Goal: Transaction & Acquisition: Purchase product/service

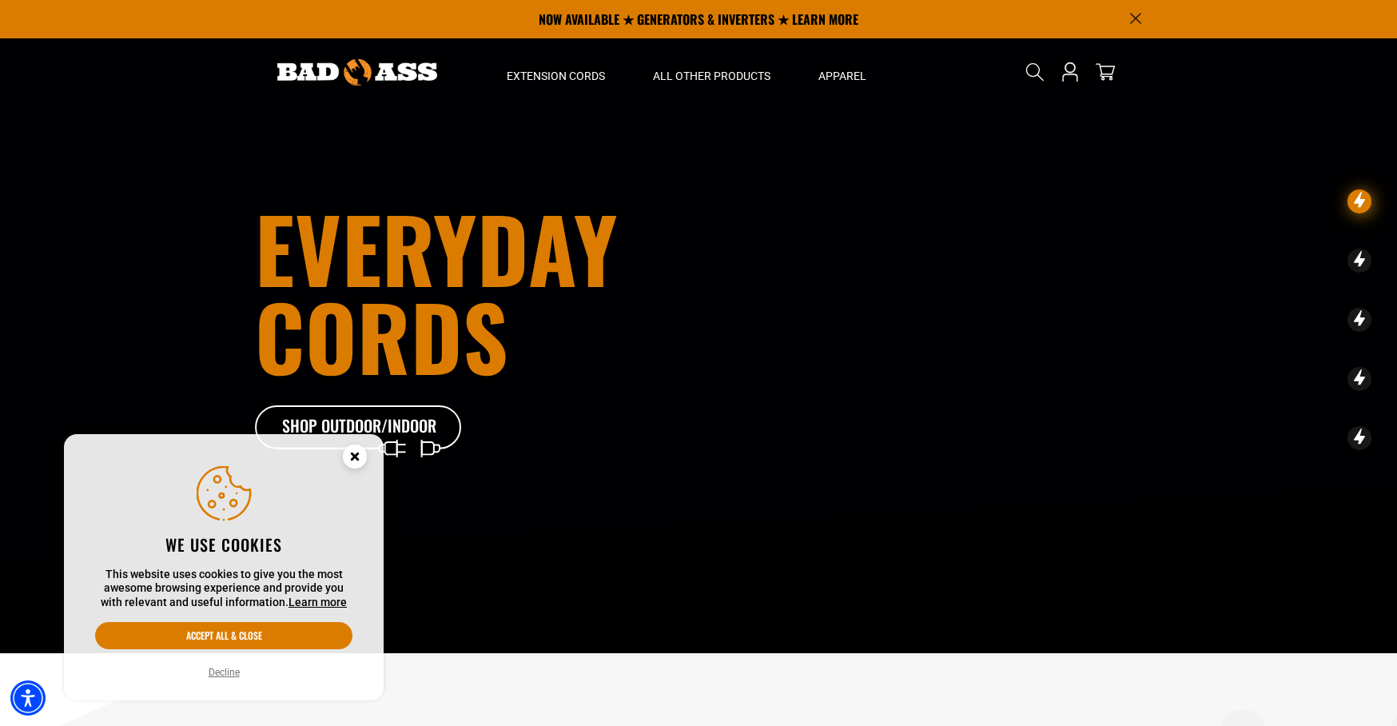
click at [355, 460] on circle "Cookie Consent" at bounding box center [355, 456] width 24 height 24
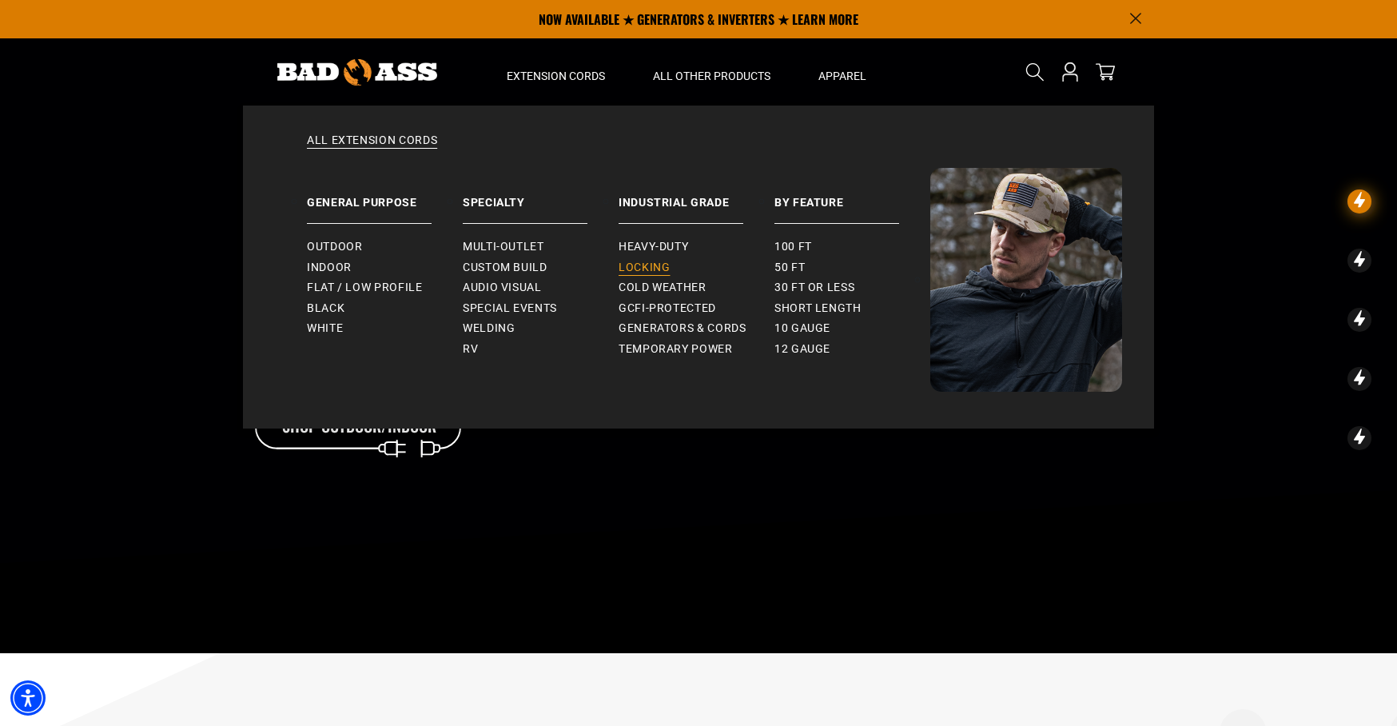
click at [643, 270] on span "Locking" at bounding box center [644, 268] width 51 height 14
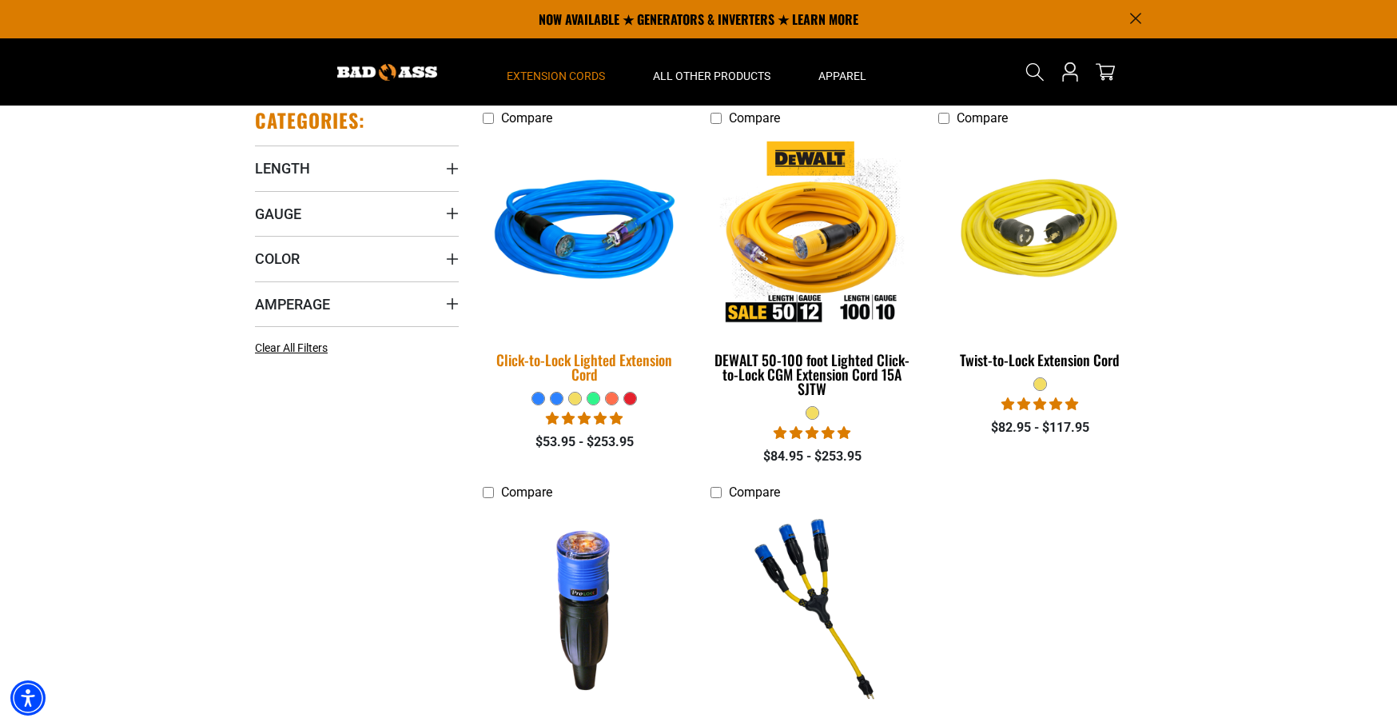
scroll to position [344, 0]
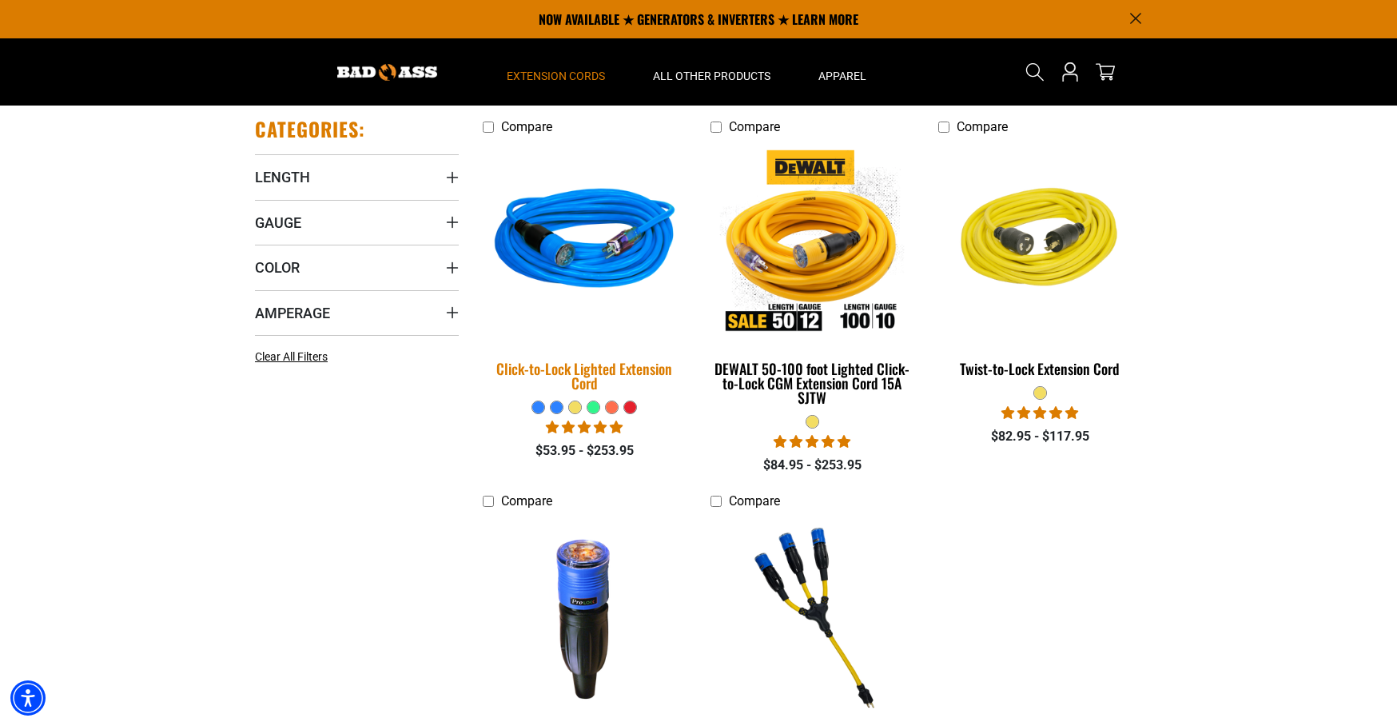
click at [607, 253] on img at bounding box center [585, 242] width 224 height 205
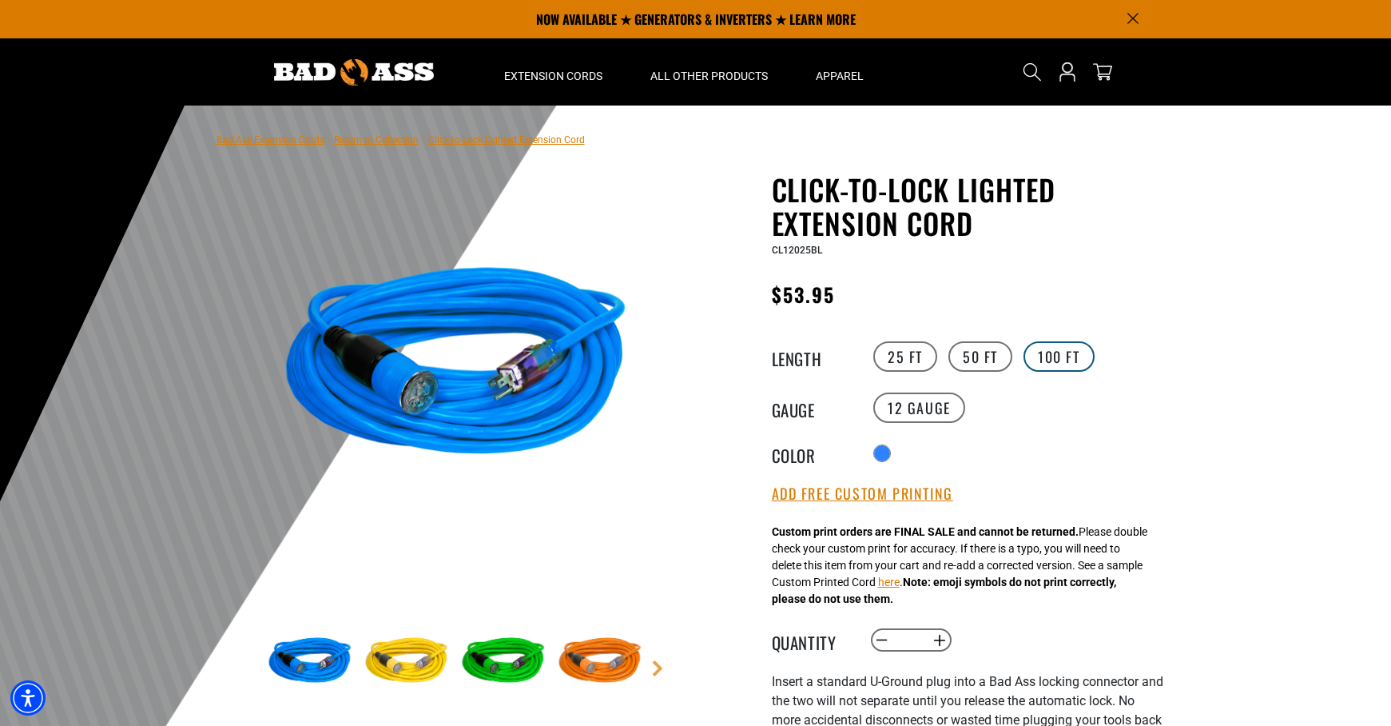
click at [1062, 355] on label "100 FT" at bounding box center [1059, 356] width 71 height 30
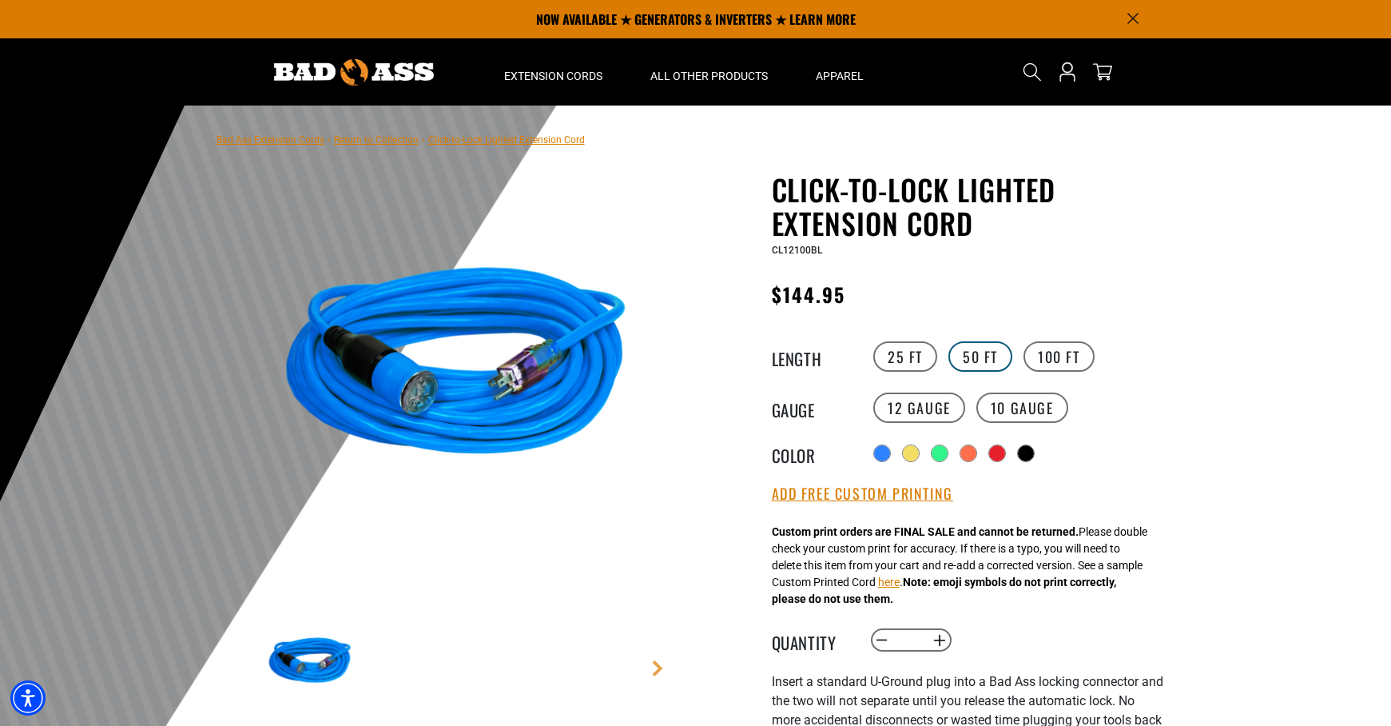
click at [996, 364] on label "50 FT" at bounding box center [981, 356] width 64 height 30
click at [1010, 416] on label "10 Gauge Translation missing: en.products.product.variant_sold_out_or_unavailab…" at bounding box center [1023, 407] width 92 height 30
click at [1049, 366] on label "100 FT" at bounding box center [1059, 356] width 71 height 30
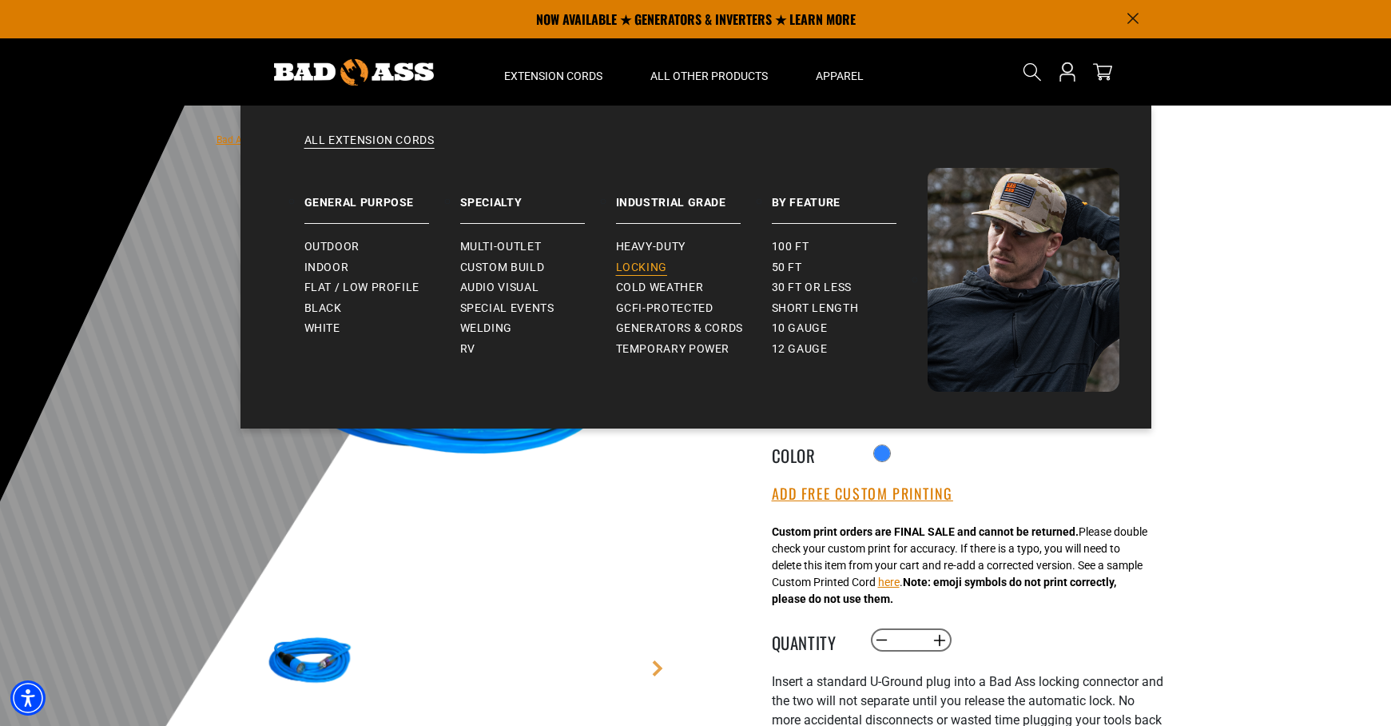
click at [643, 266] on span "Locking" at bounding box center [641, 268] width 51 height 14
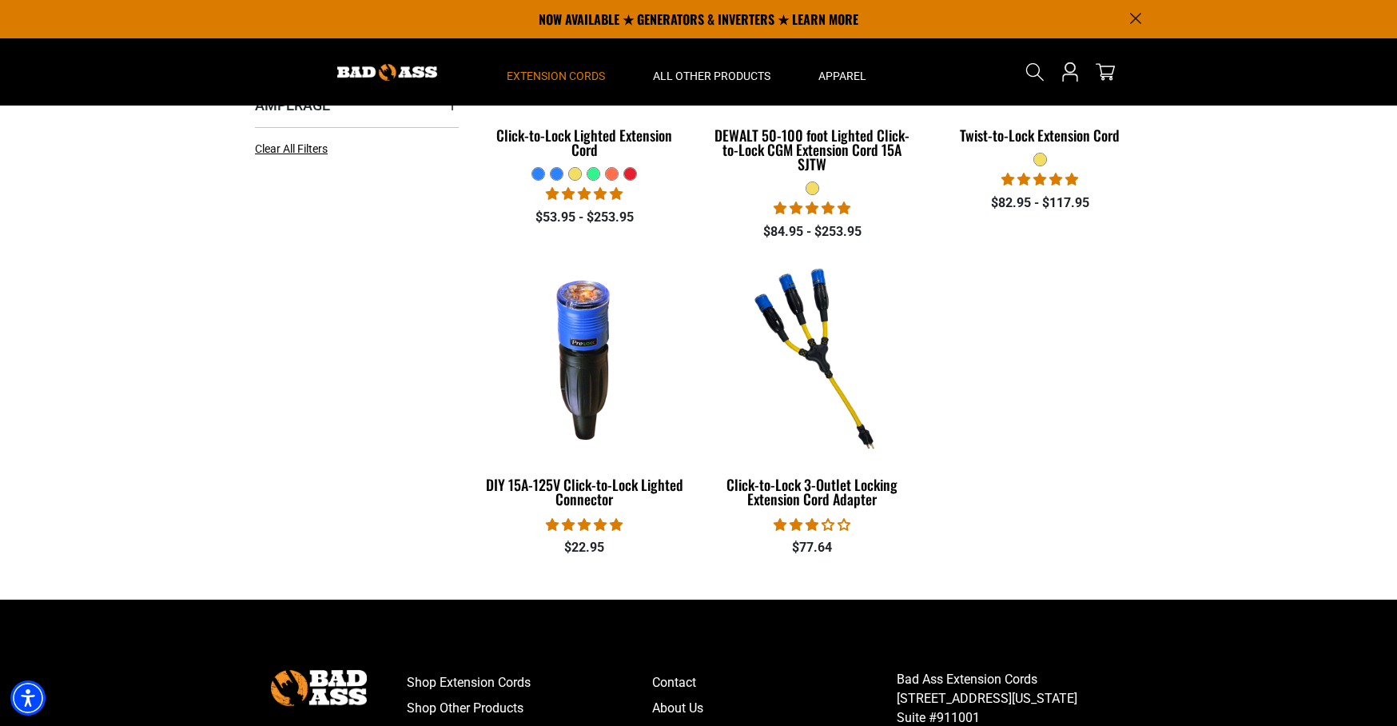
scroll to position [357, 0]
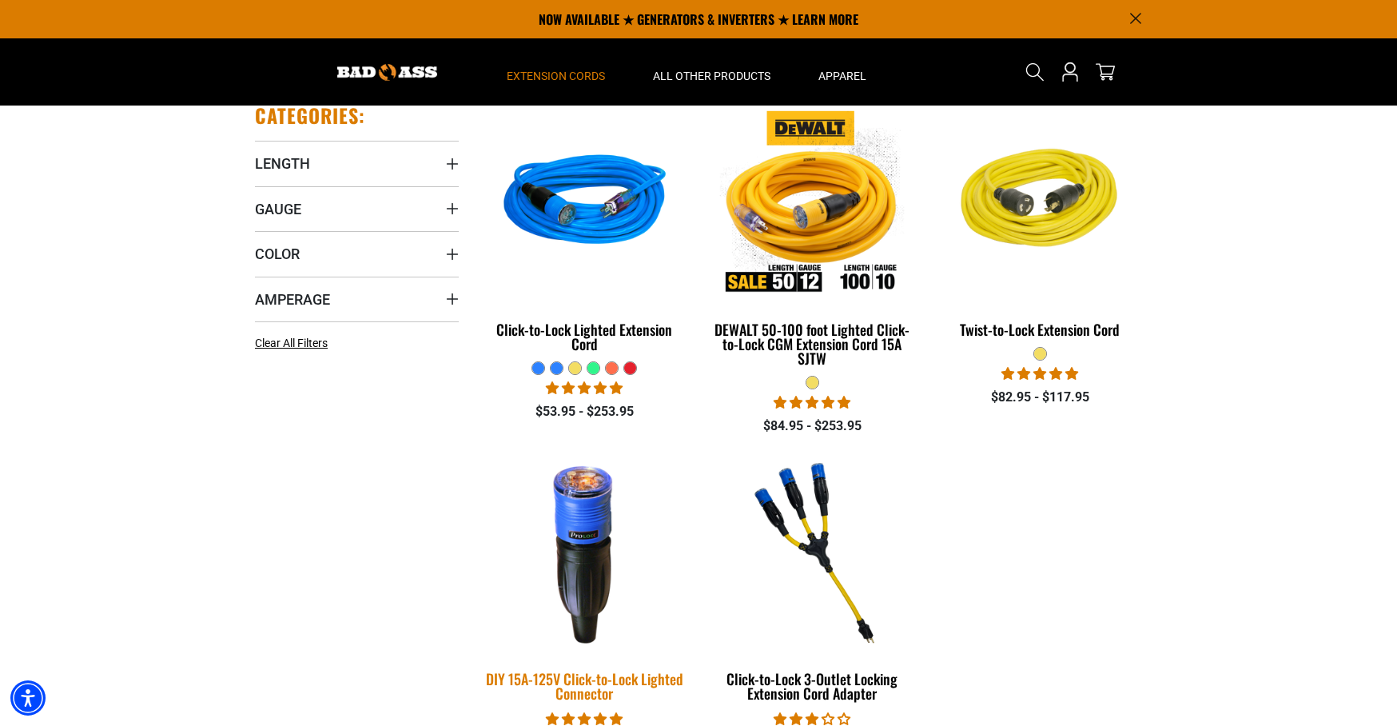
click at [595, 527] on img at bounding box center [585, 552] width 224 height 205
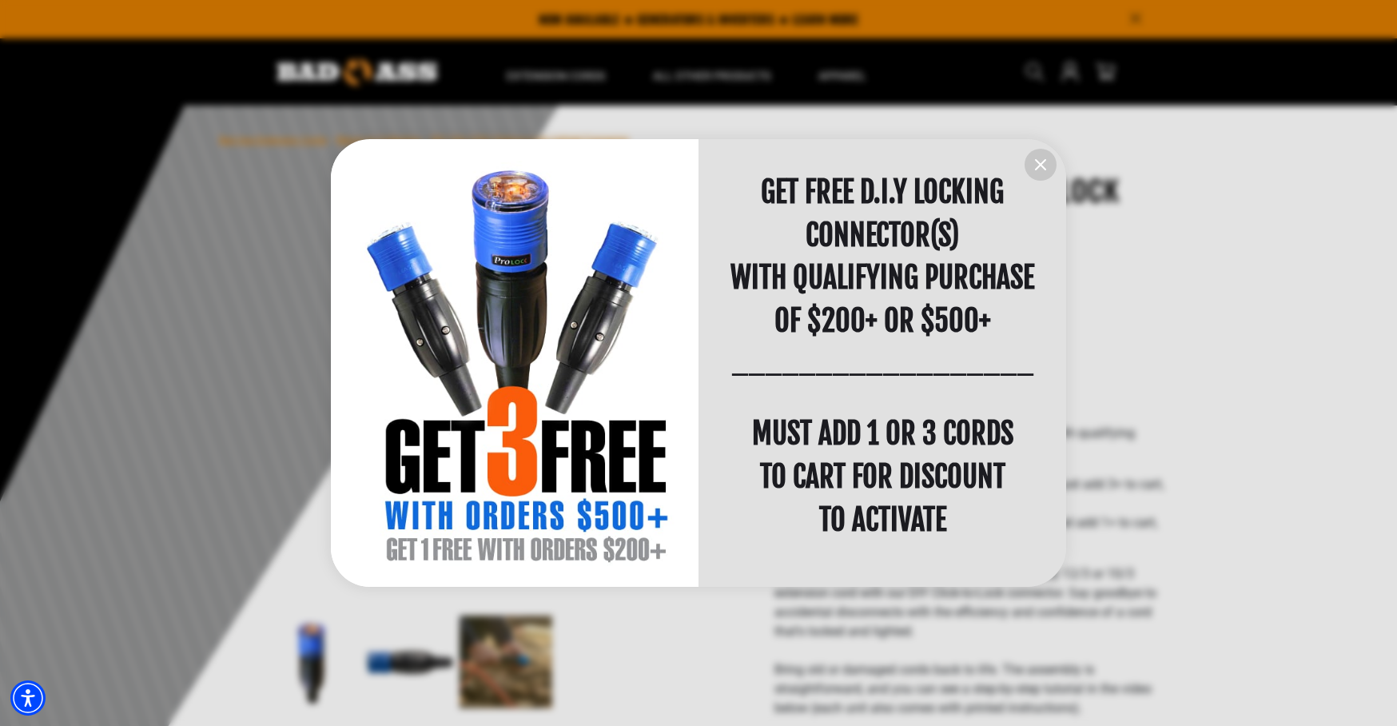
click at [1036, 161] on icon "information" at bounding box center [1040, 164] width 19 height 19
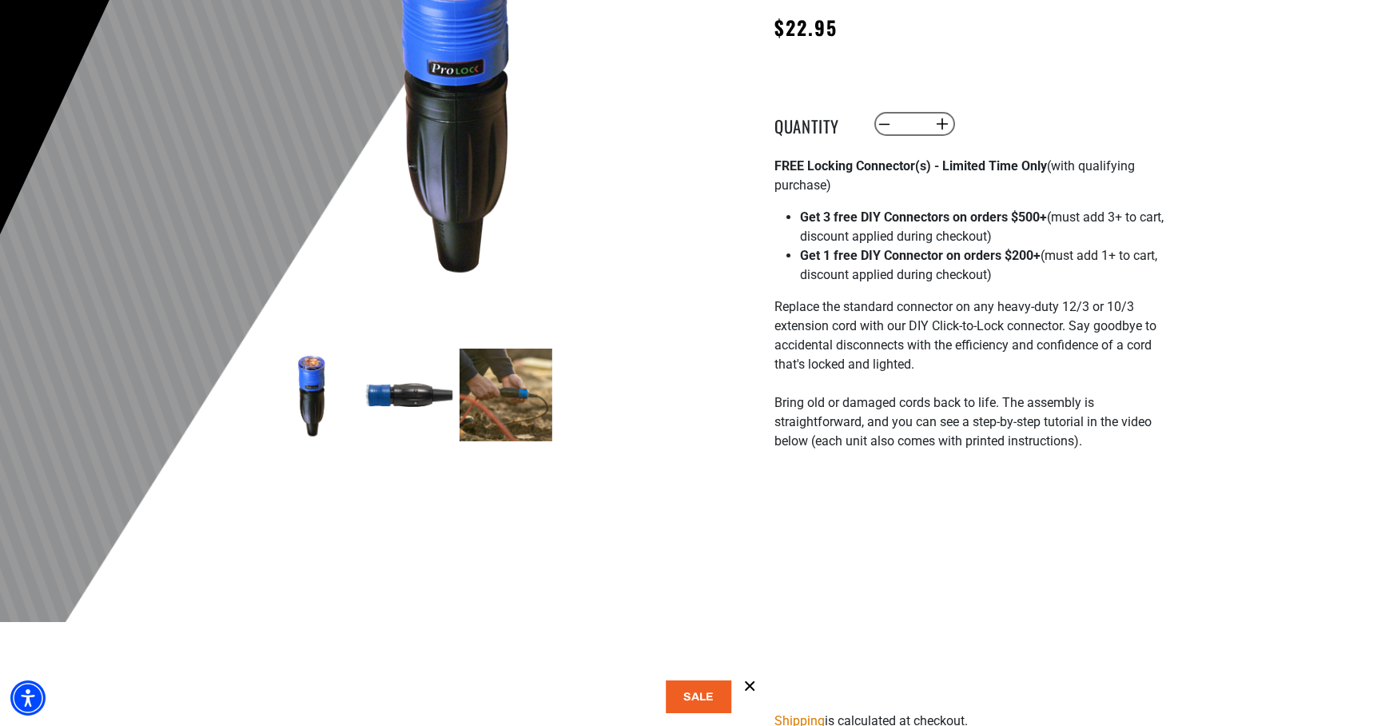
scroll to position [269, 0]
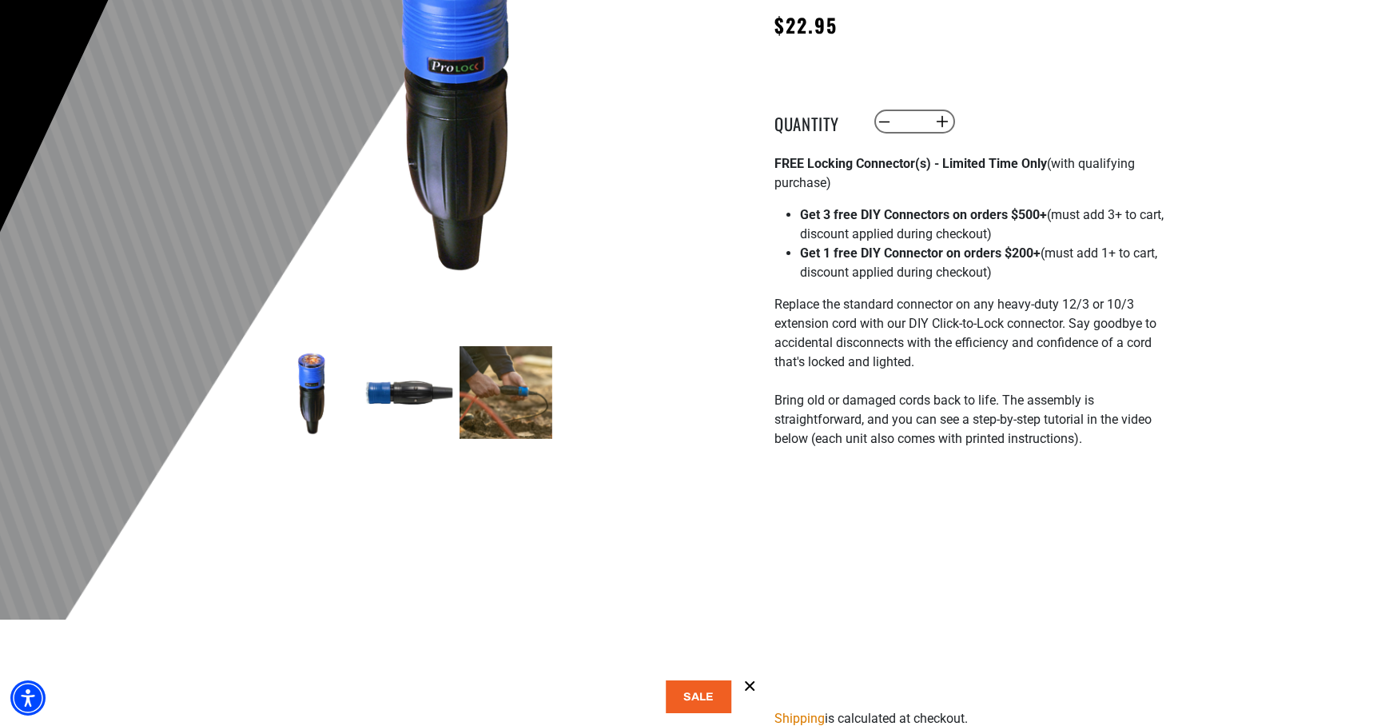
click at [696, 696] on button at bounding box center [699, 696] width 66 height 33
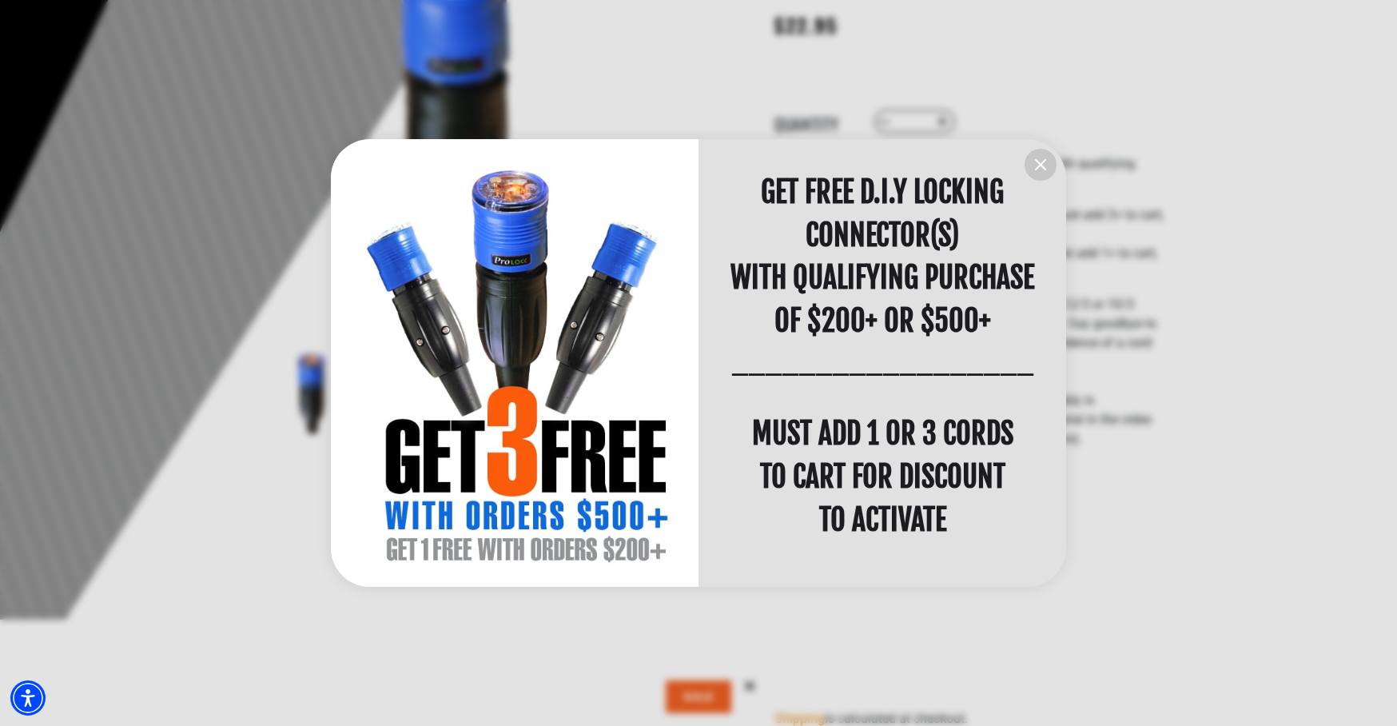
click at [1040, 161] on icon "information" at bounding box center [1040, 164] width 19 height 19
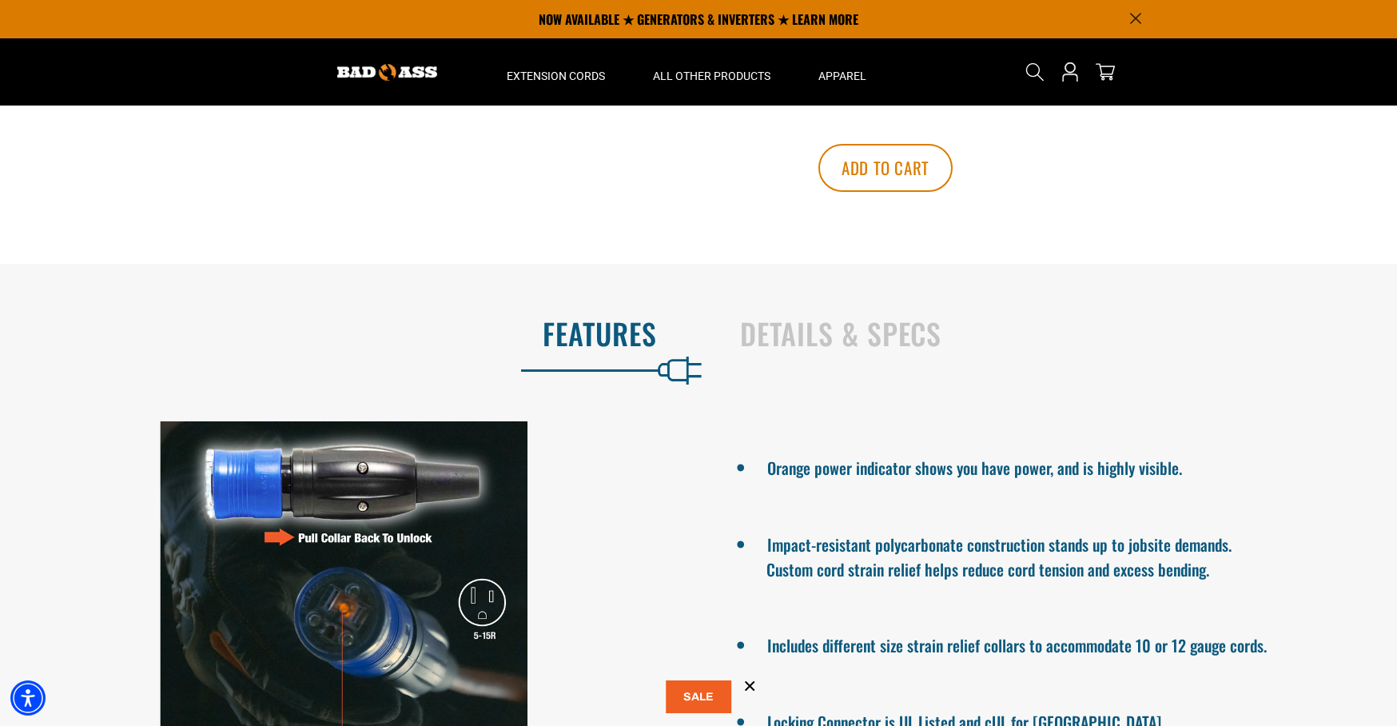
scroll to position [1012, 0]
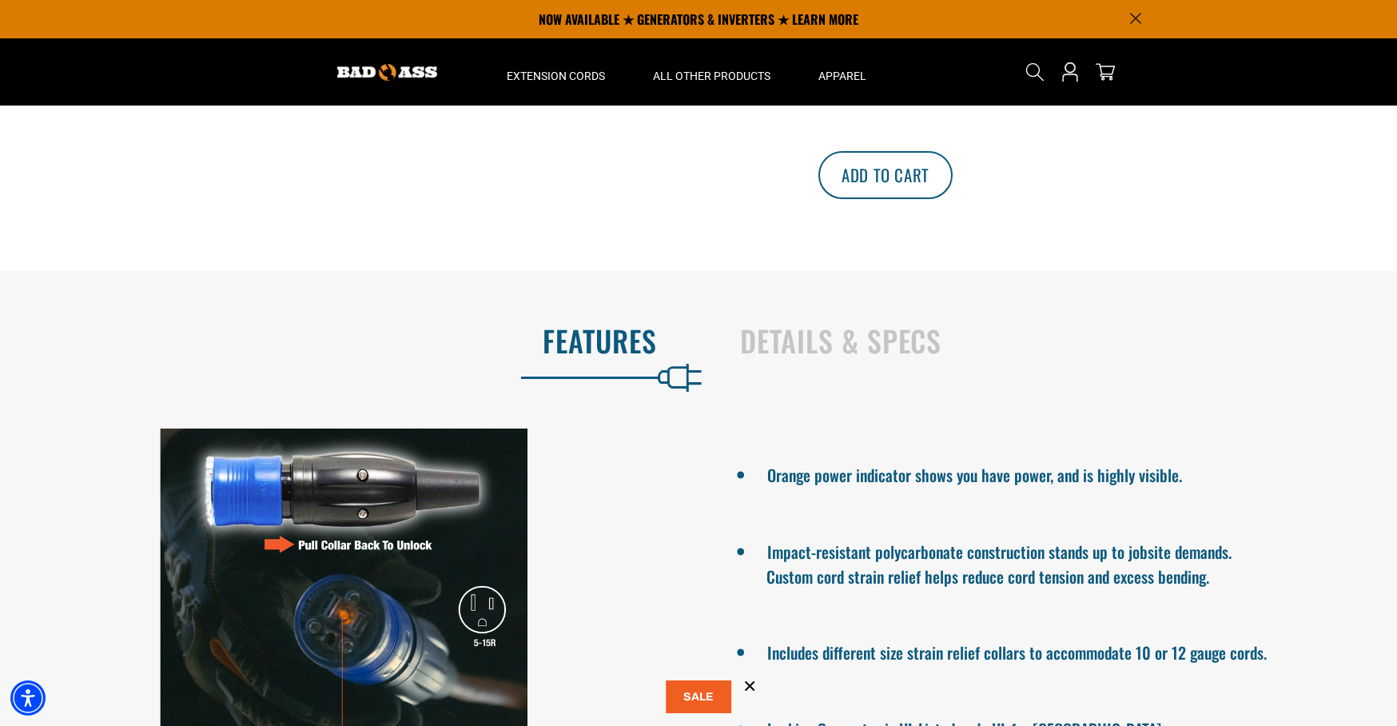
click at [953, 166] on button "Add to cart" at bounding box center [885, 175] width 134 height 48
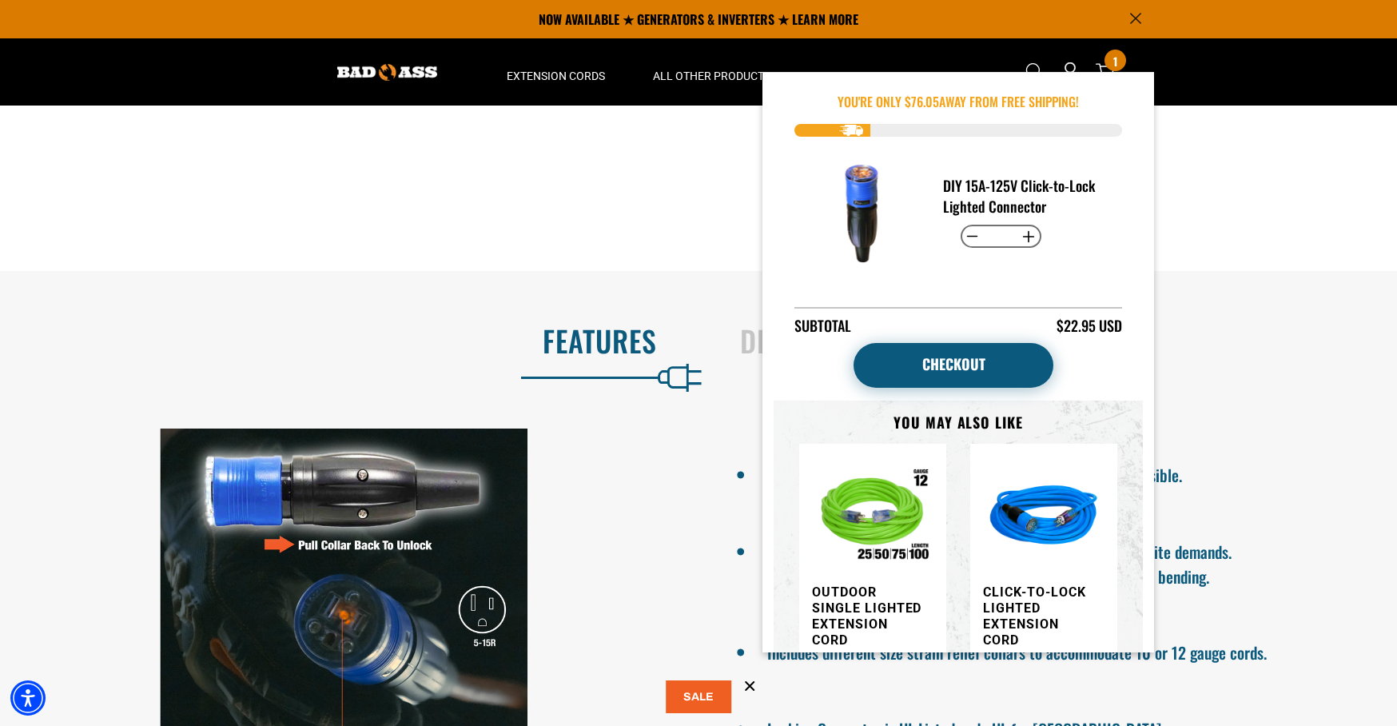
click at [957, 373] on link "Checkout" at bounding box center [954, 365] width 200 height 45
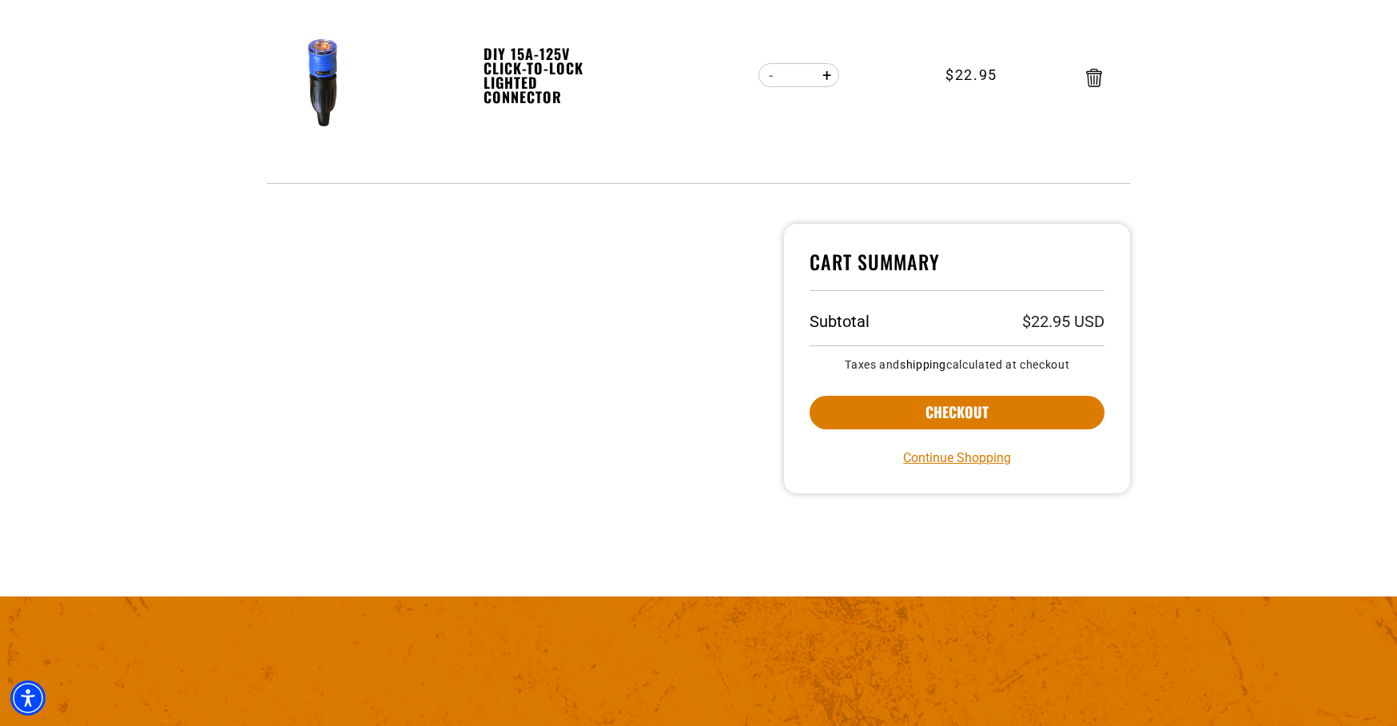
scroll to position [361, 0]
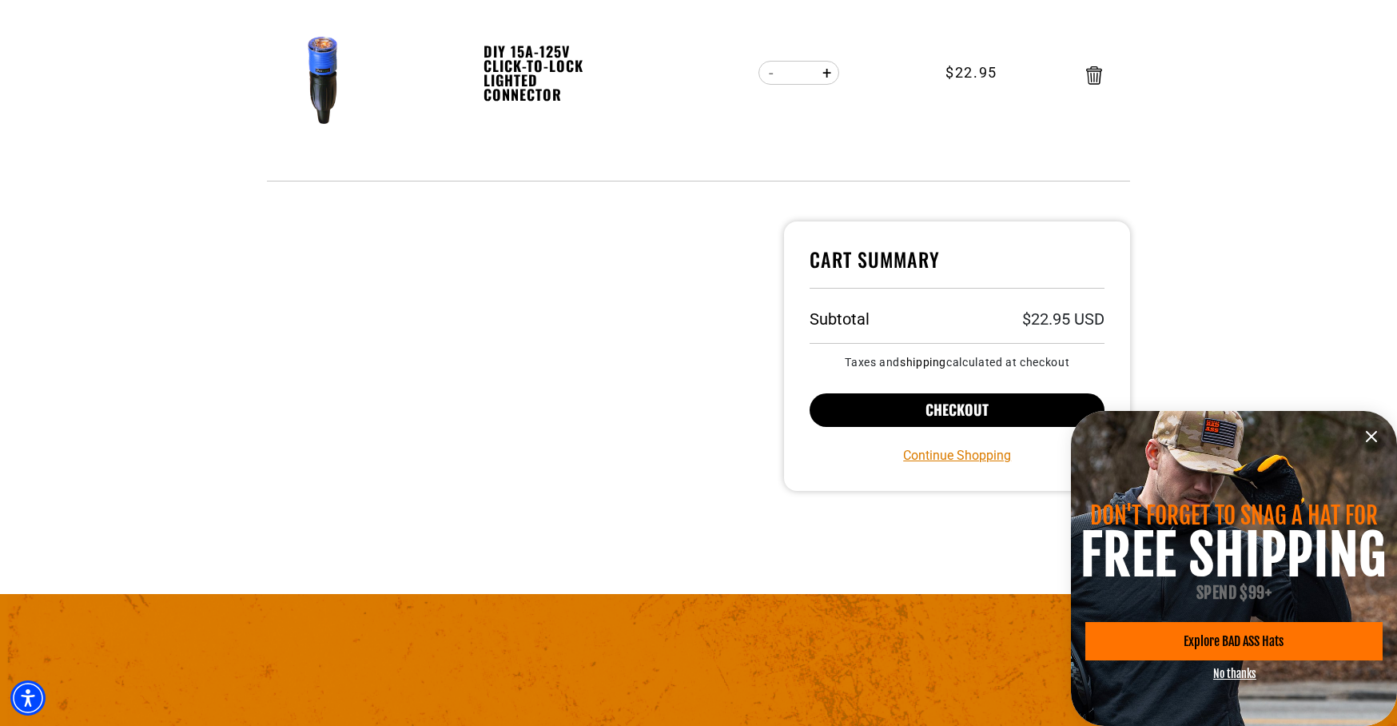
click at [884, 414] on button "Checkout" at bounding box center [957, 410] width 295 height 34
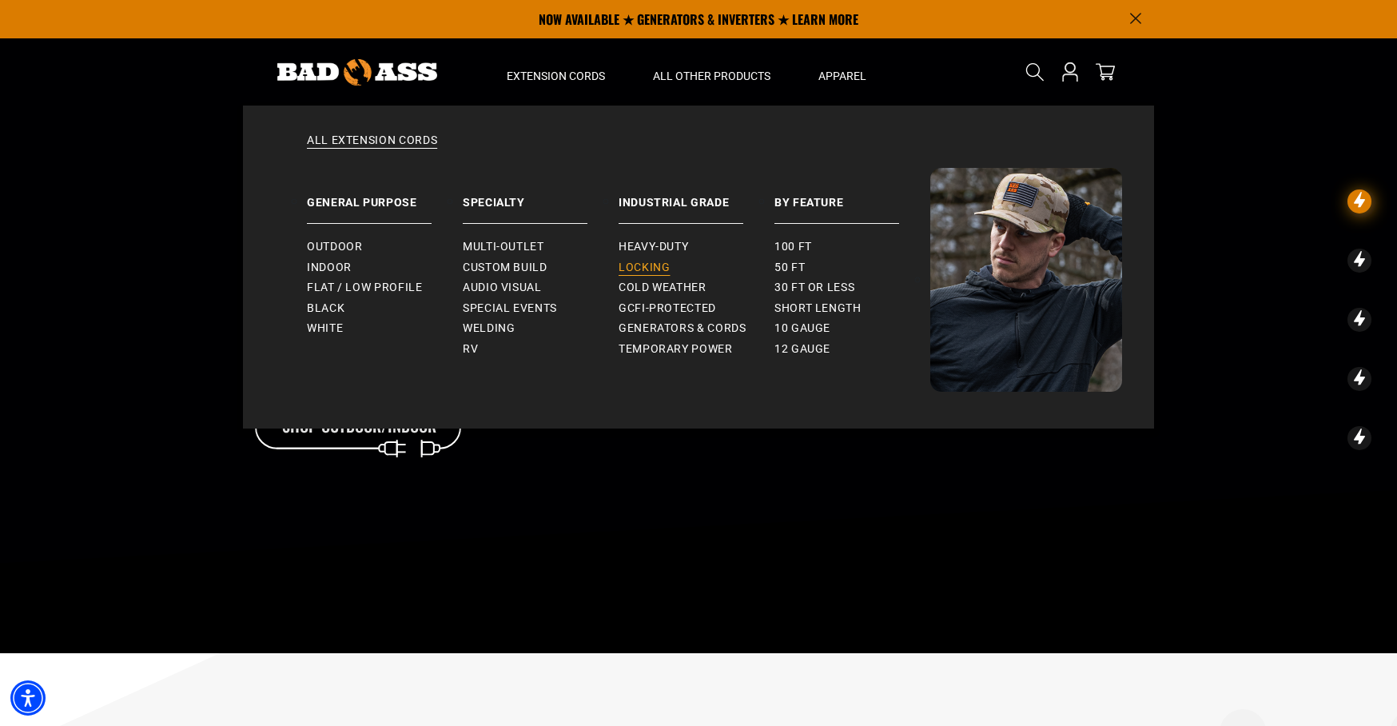
click at [634, 265] on span "Locking" at bounding box center [644, 268] width 51 height 14
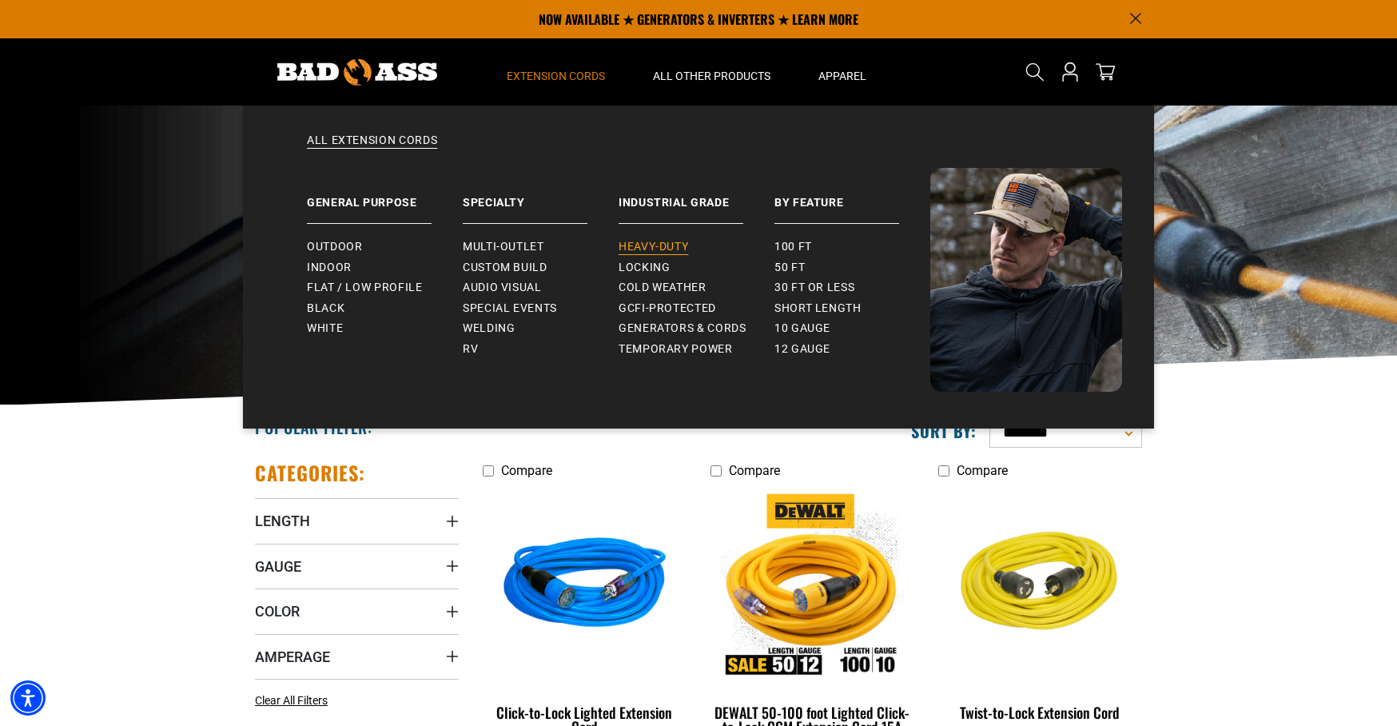
click at [658, 246] on span "Heavy-Duty" at bounding box center [654, 247] width 70 height 14
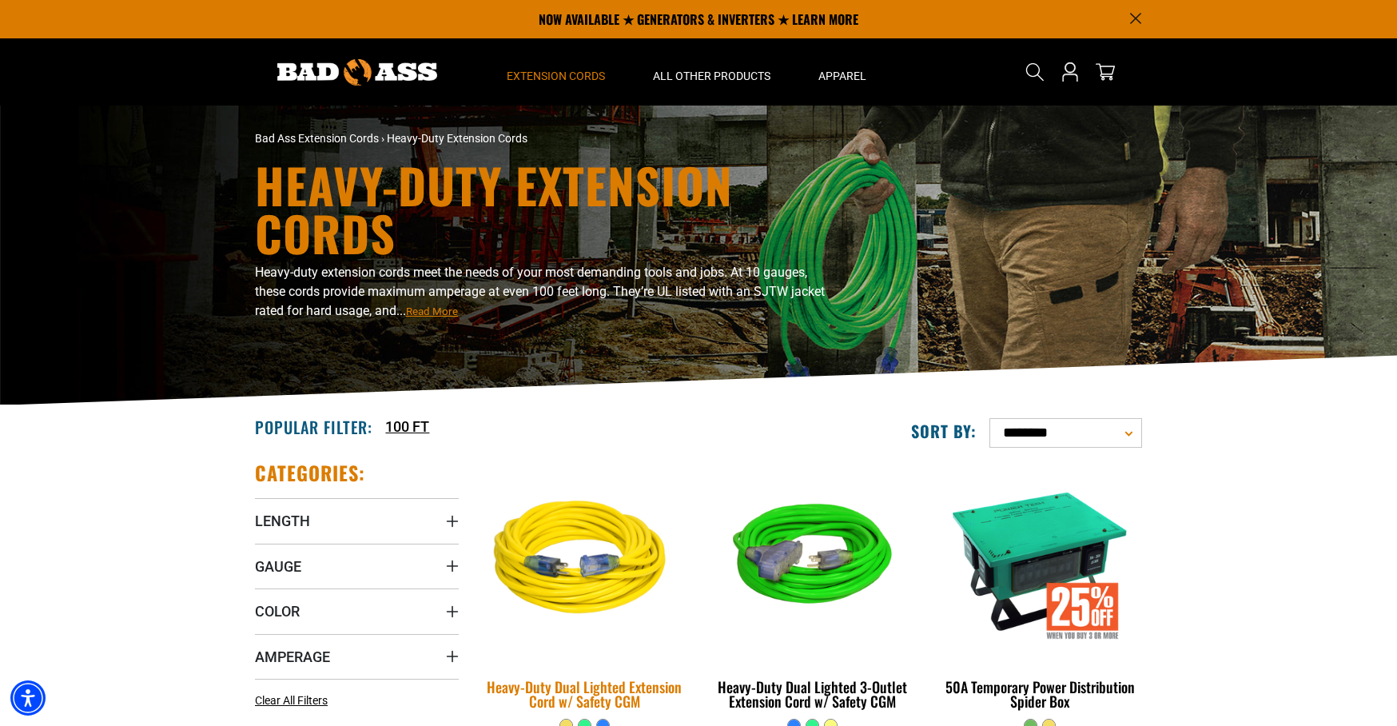
click at [631, 539] on img at bounding box center [585, 560] width 224 height 205
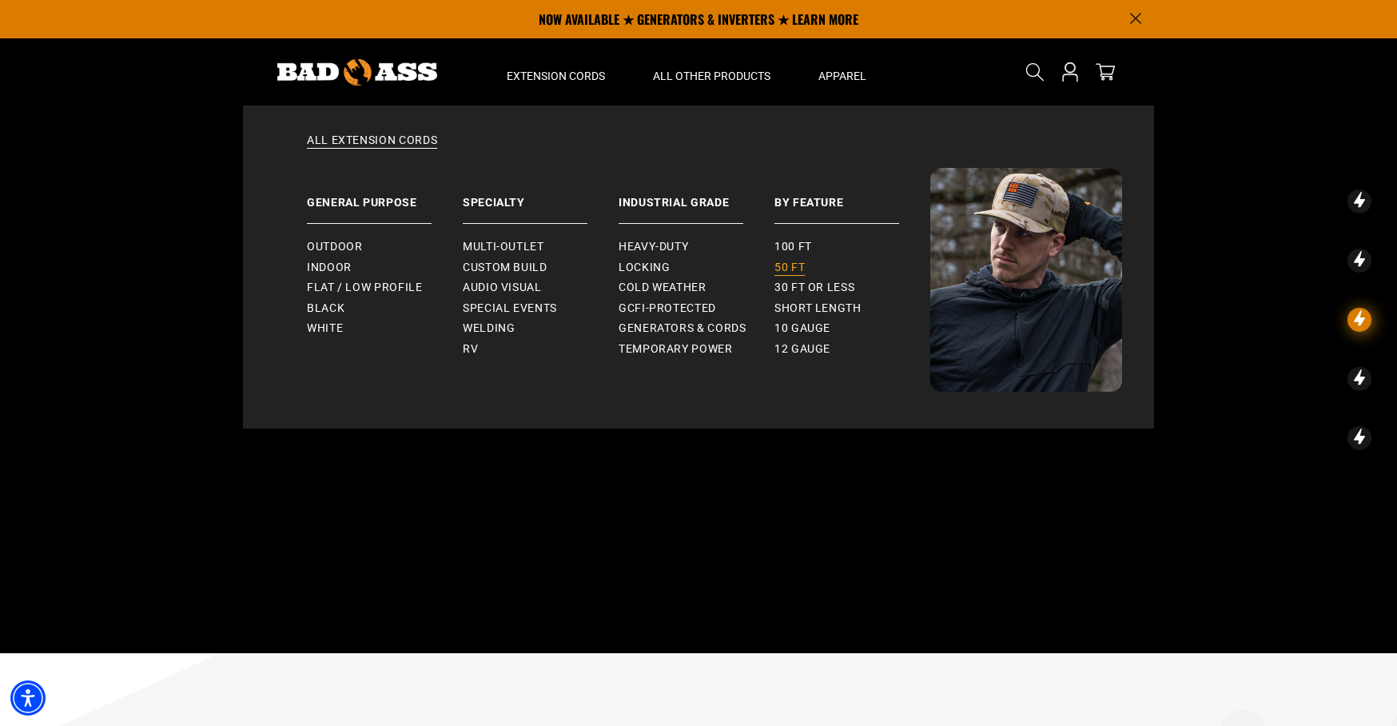
click at [799, 266] on span "50 ft" at bounding box center [789, 268] width 30 height 14
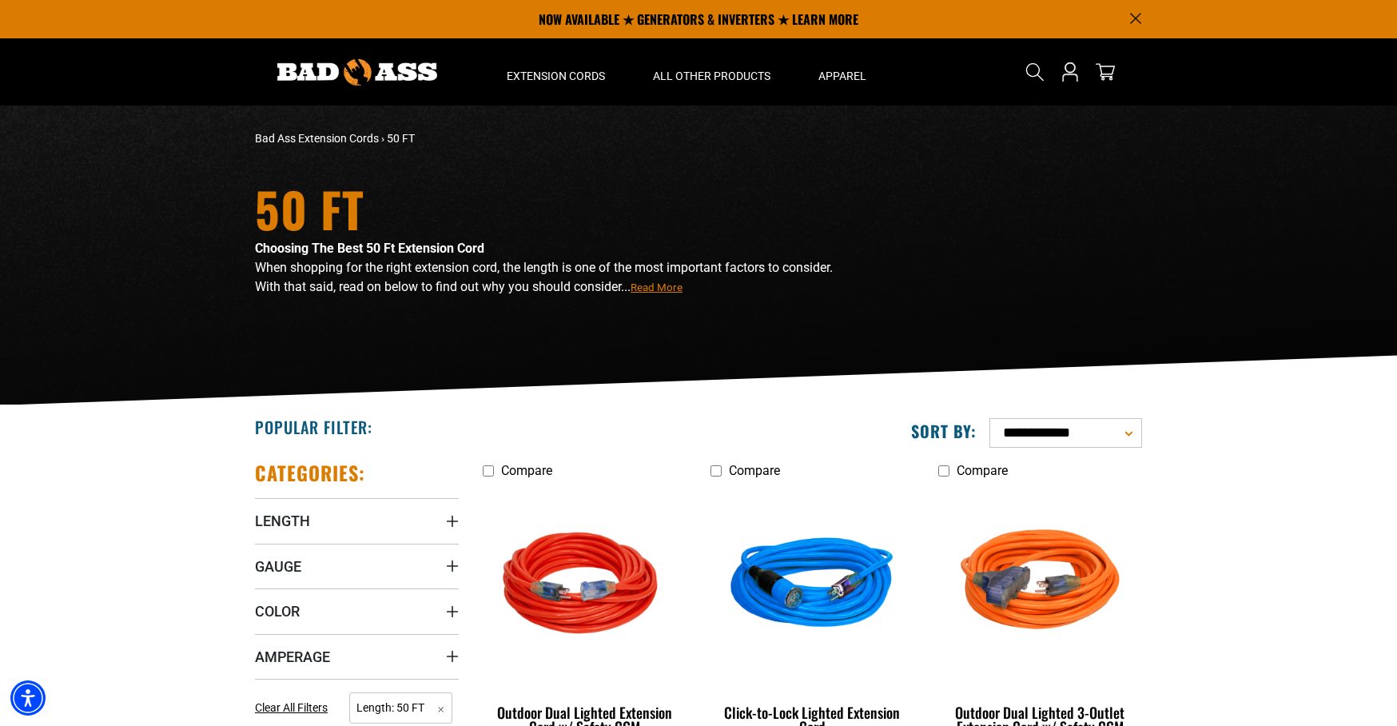
click at [683, 287] on span "Read More" at bounding box center [657, 287] width 52 height 12
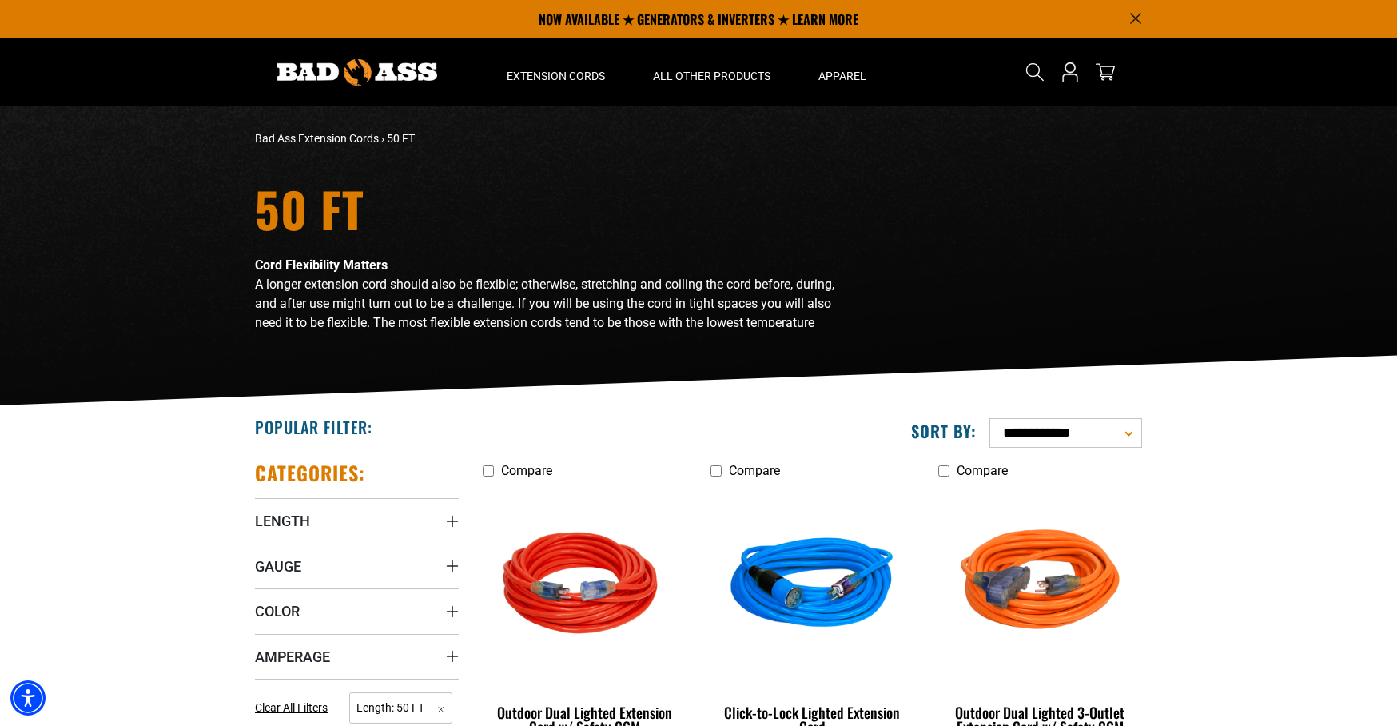
scroll to position [900, 0]
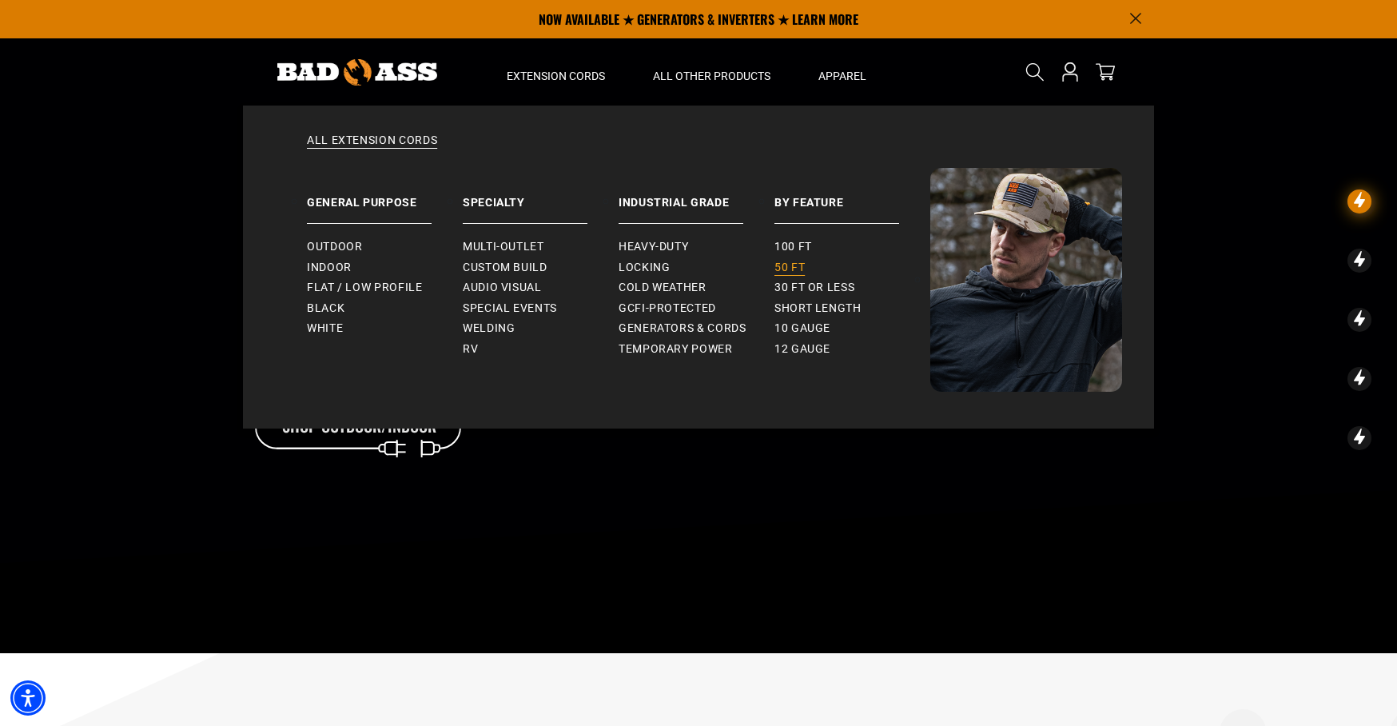
click at [784, 266] on span "50 ft" at bounding box center [789, 268] width 30 height 14
